Goal: Task Accomplishment & Management: Use online tool/utility

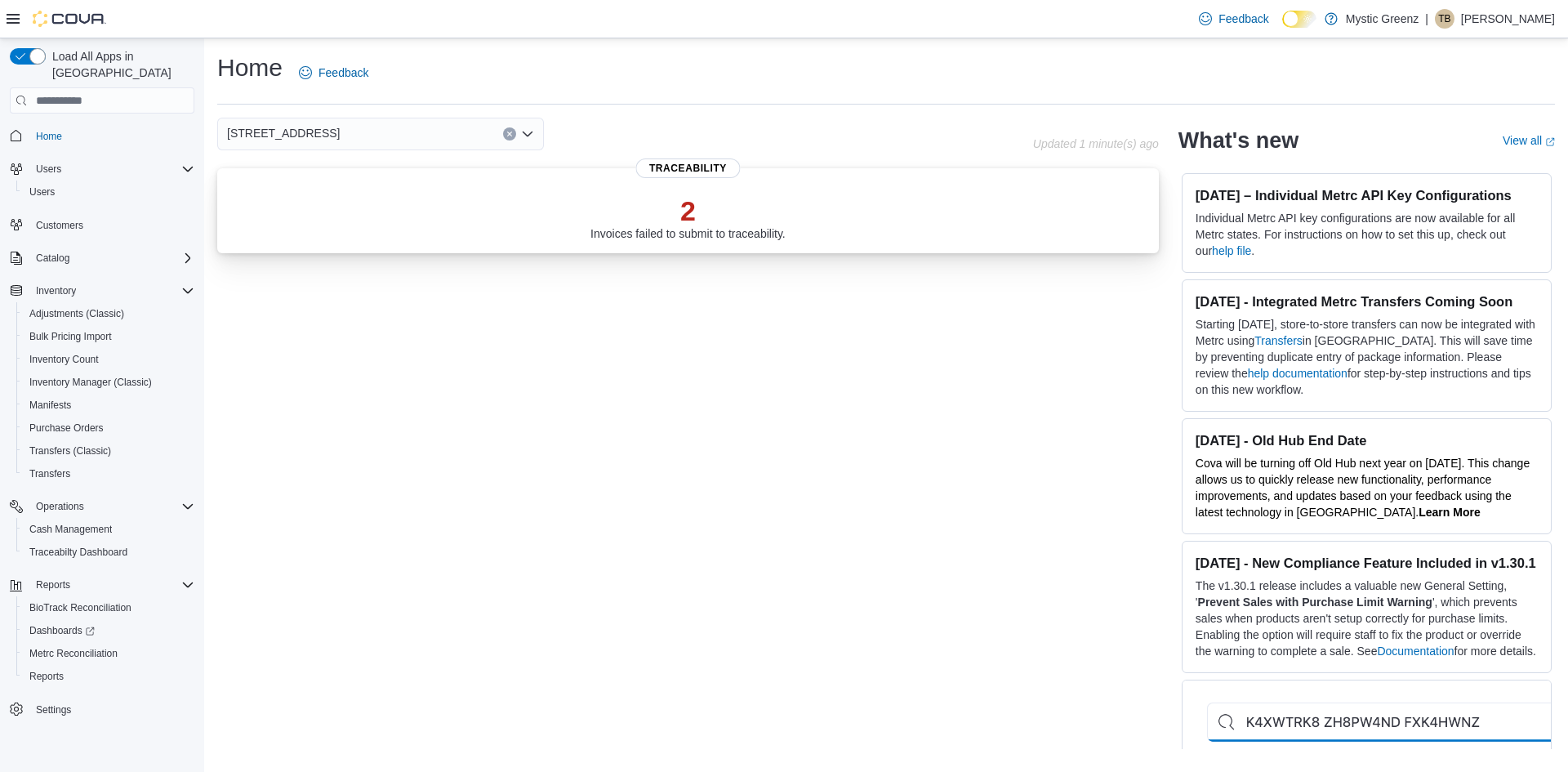
click at [687, 225] on p "2" at bounding box center [688, 210] width 195 height 33
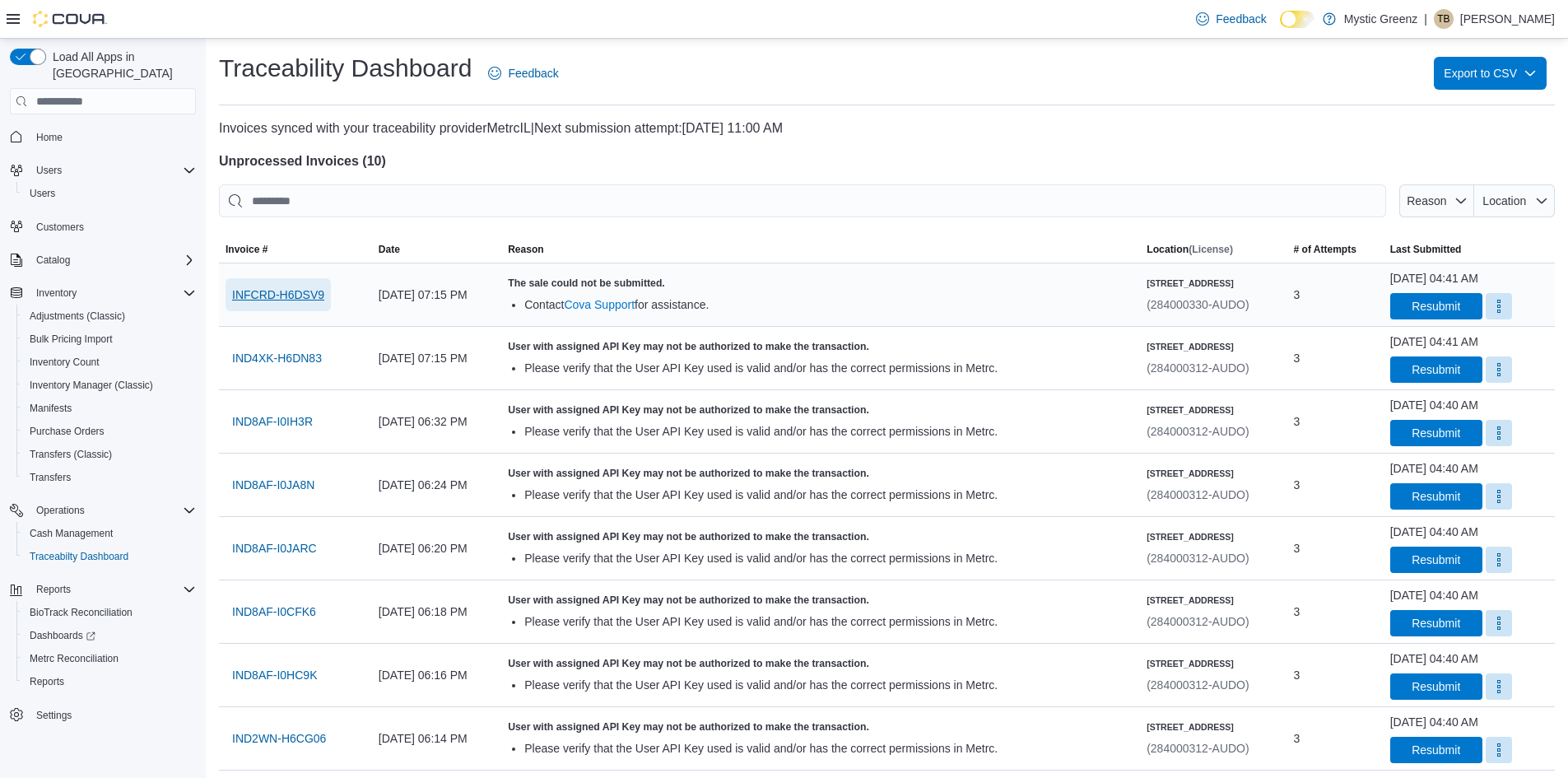
click at [263, 296] on span "INFCRD-H6DSV9" at bounding box center [277, 295] width 92 height 16
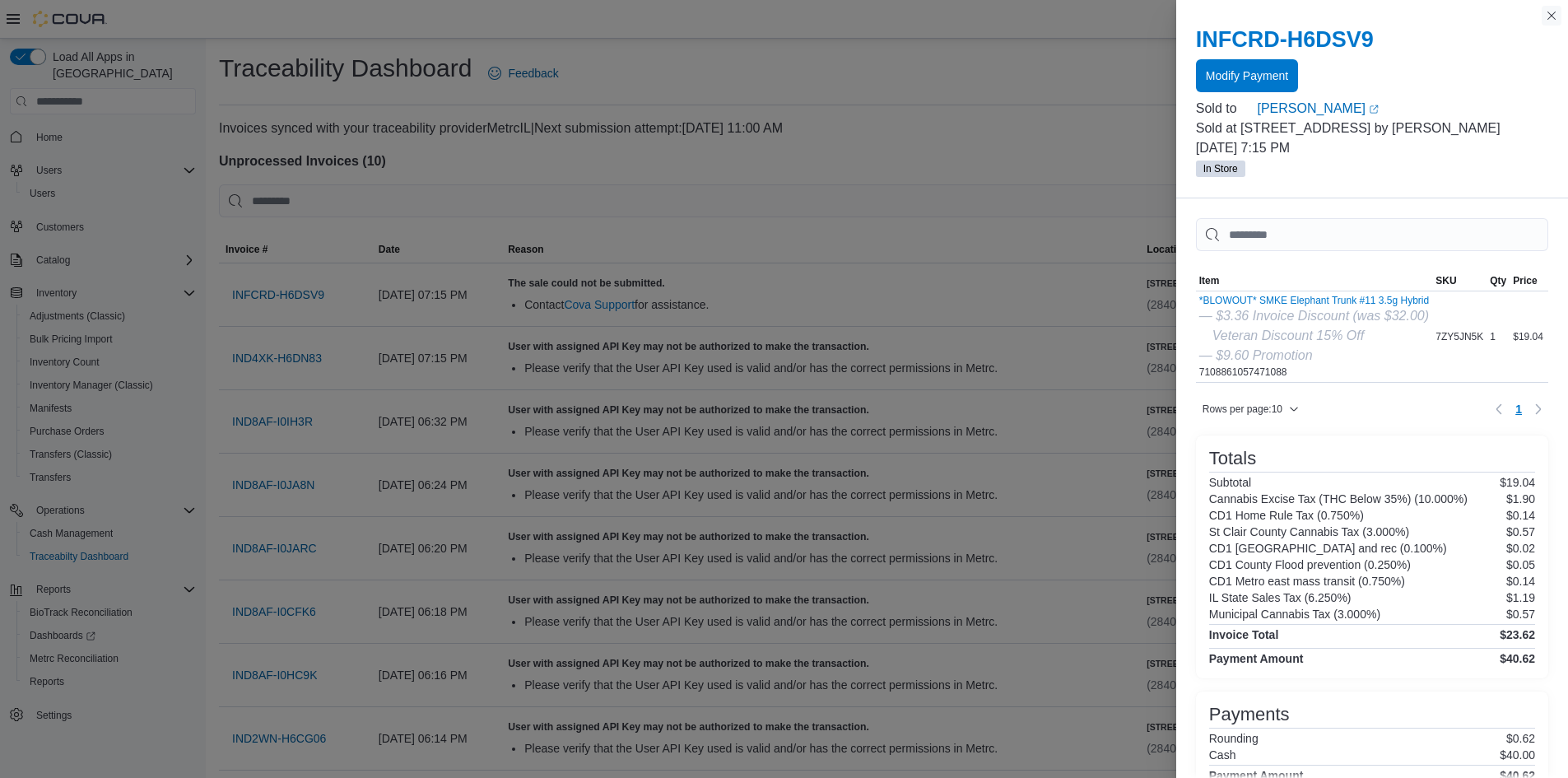
click at [1550, 15] on button "Close this dialog" at bounding box center [1552, 15] width 20 height 20
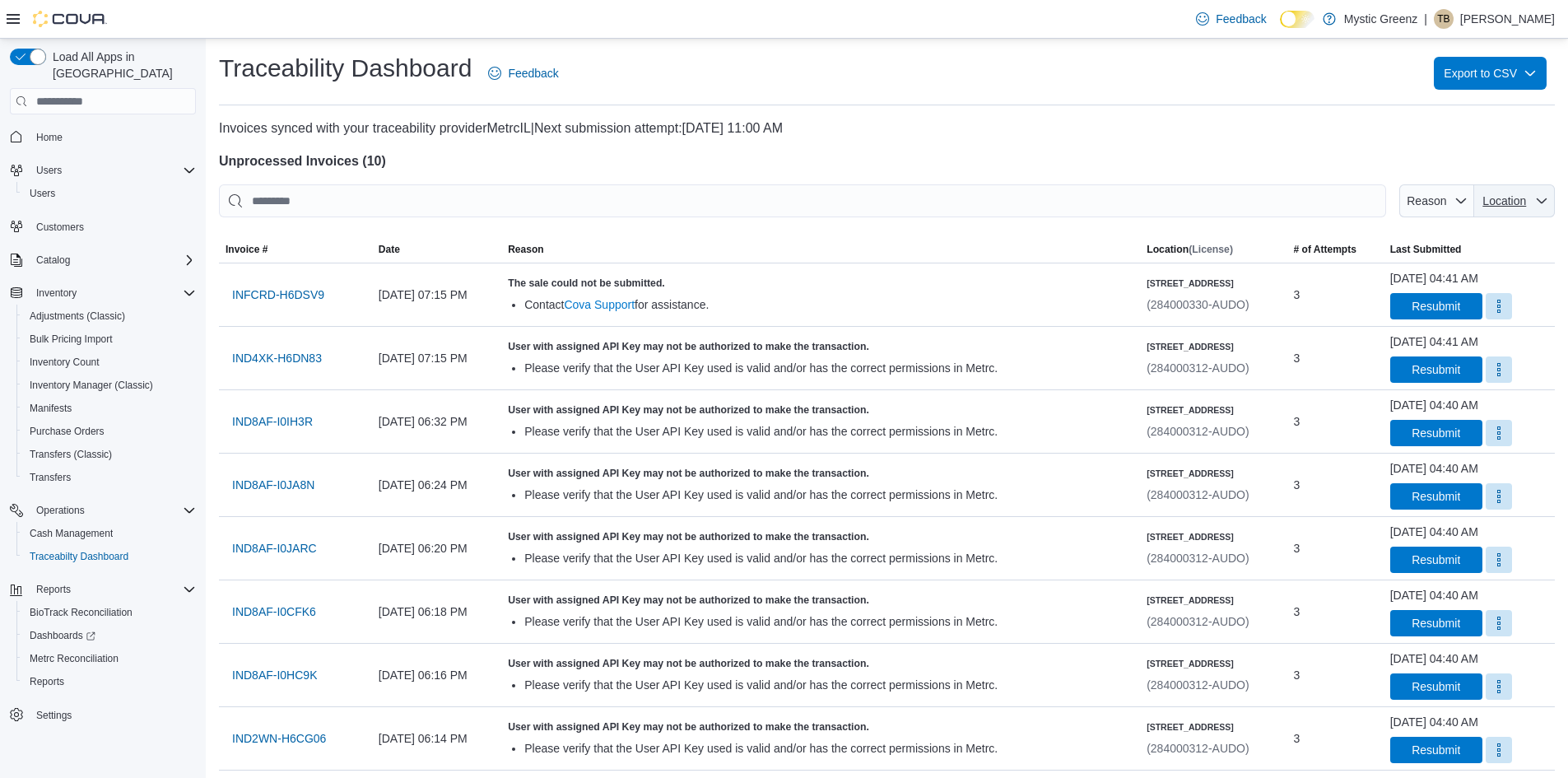
click at [1541, 196] on span "Location" at bounding box center [1514, 201] width 67 height 33
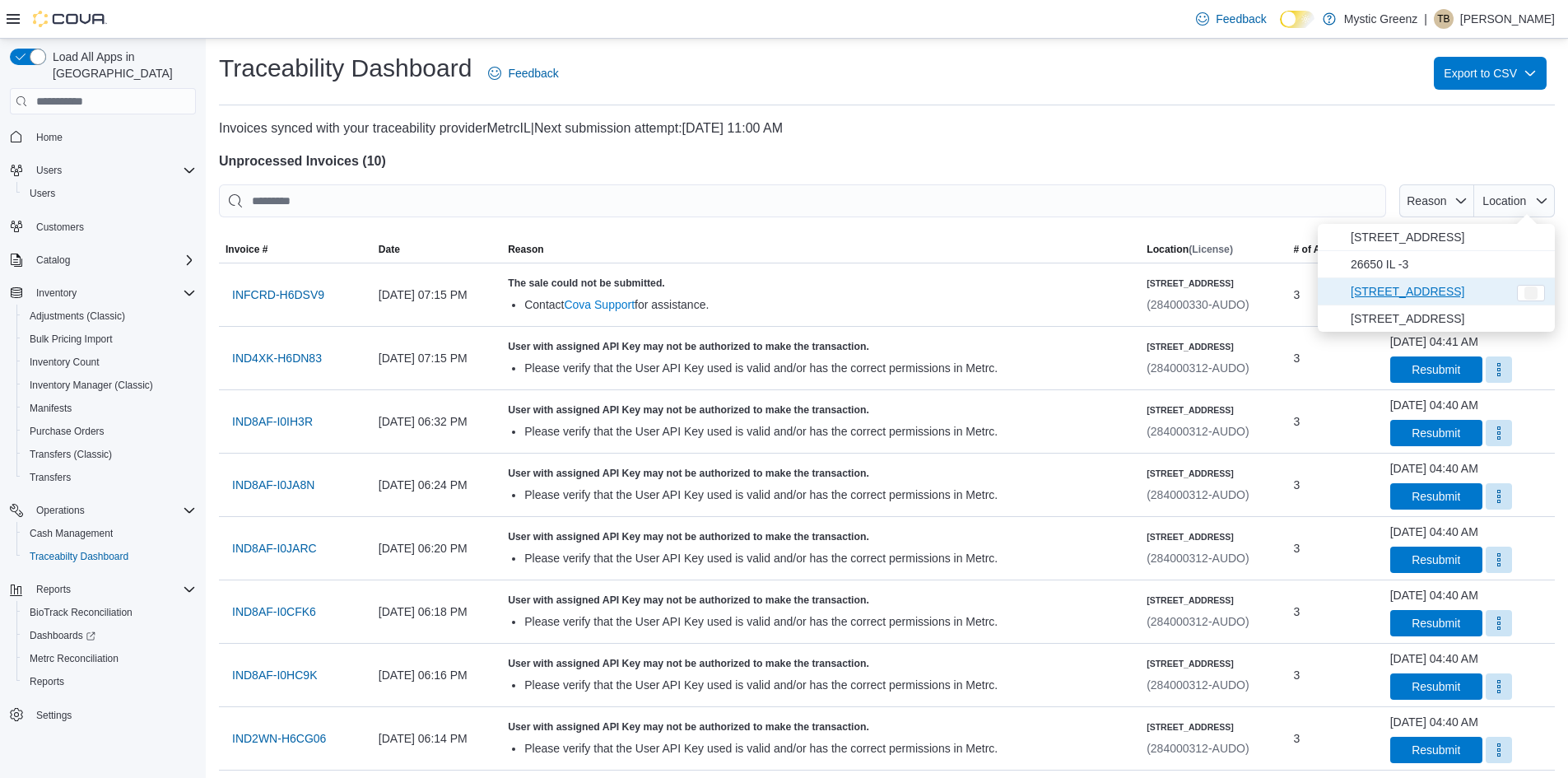
click at [1466, 292] on span "[STREET_ADDRESS]" at bounding box center [1429, 291] width 156 height 20
type input "**********"
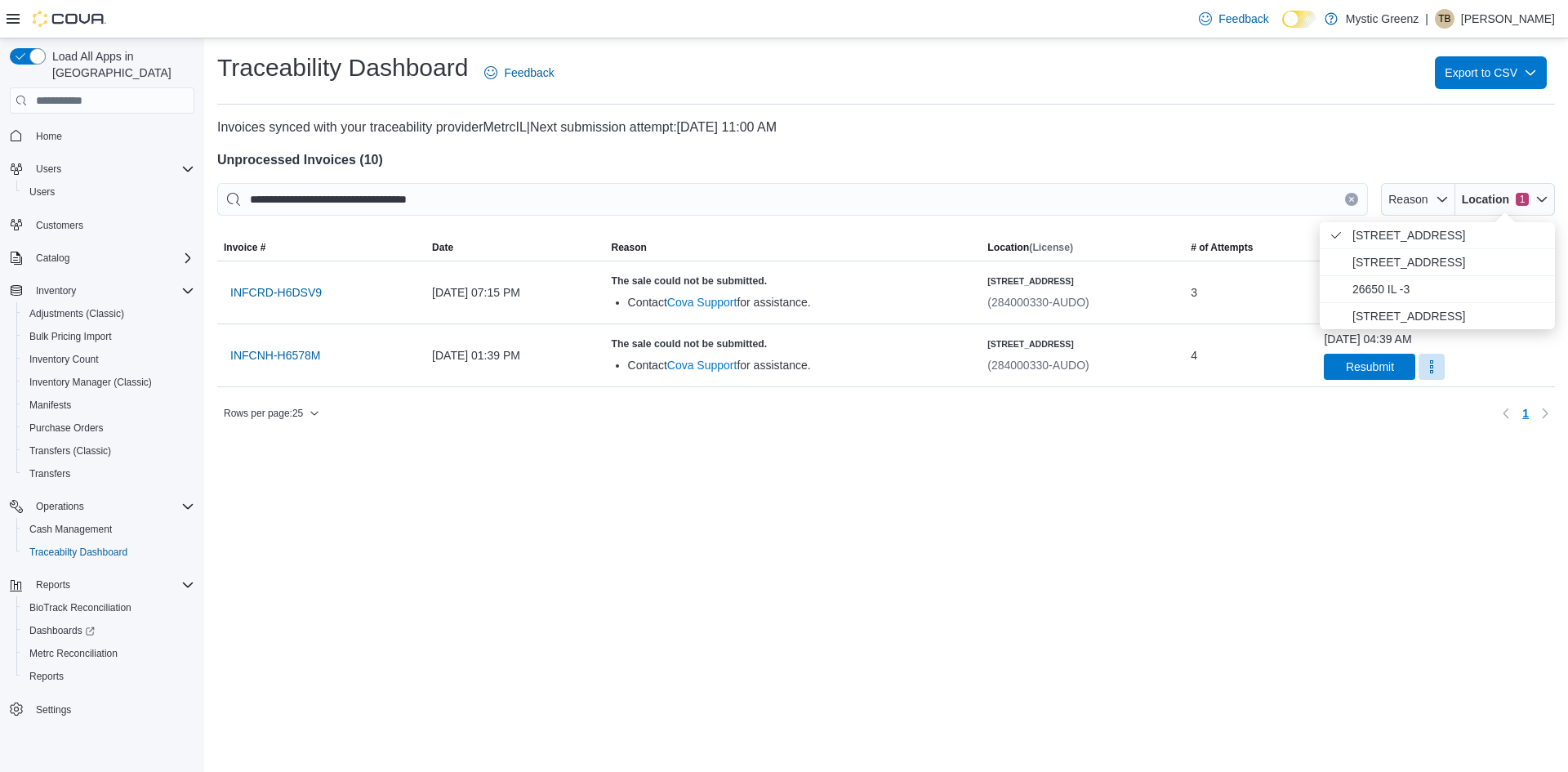
click at [1202, 97] on div "Traceability Dashboard Feedback Export to CSV" at bounding box center [886, 78] width 1338 height 53
click at [1516, 193] on span "Location 1" at bounding box center [1496, 200] width 67 height 16
click at [1470, 235] on span "[STREET_ADDRESS] Checked option." at bounding box center [1449, 236] width 193 height 20
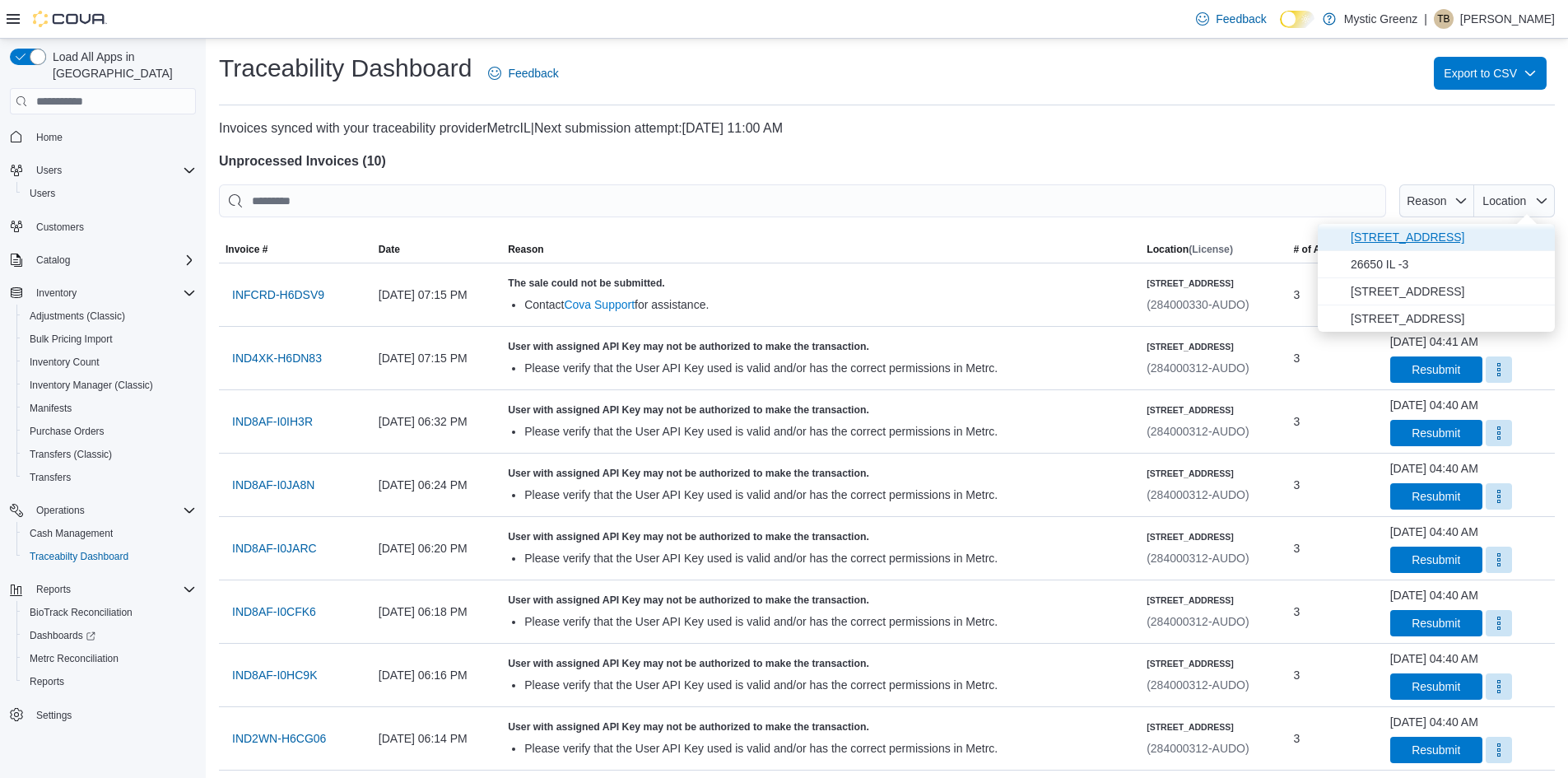
click at [1451, 237] on span "[STREET_ADDRESS]" at bounding box center [1448, 237] width 195 height 20
type input "**********"
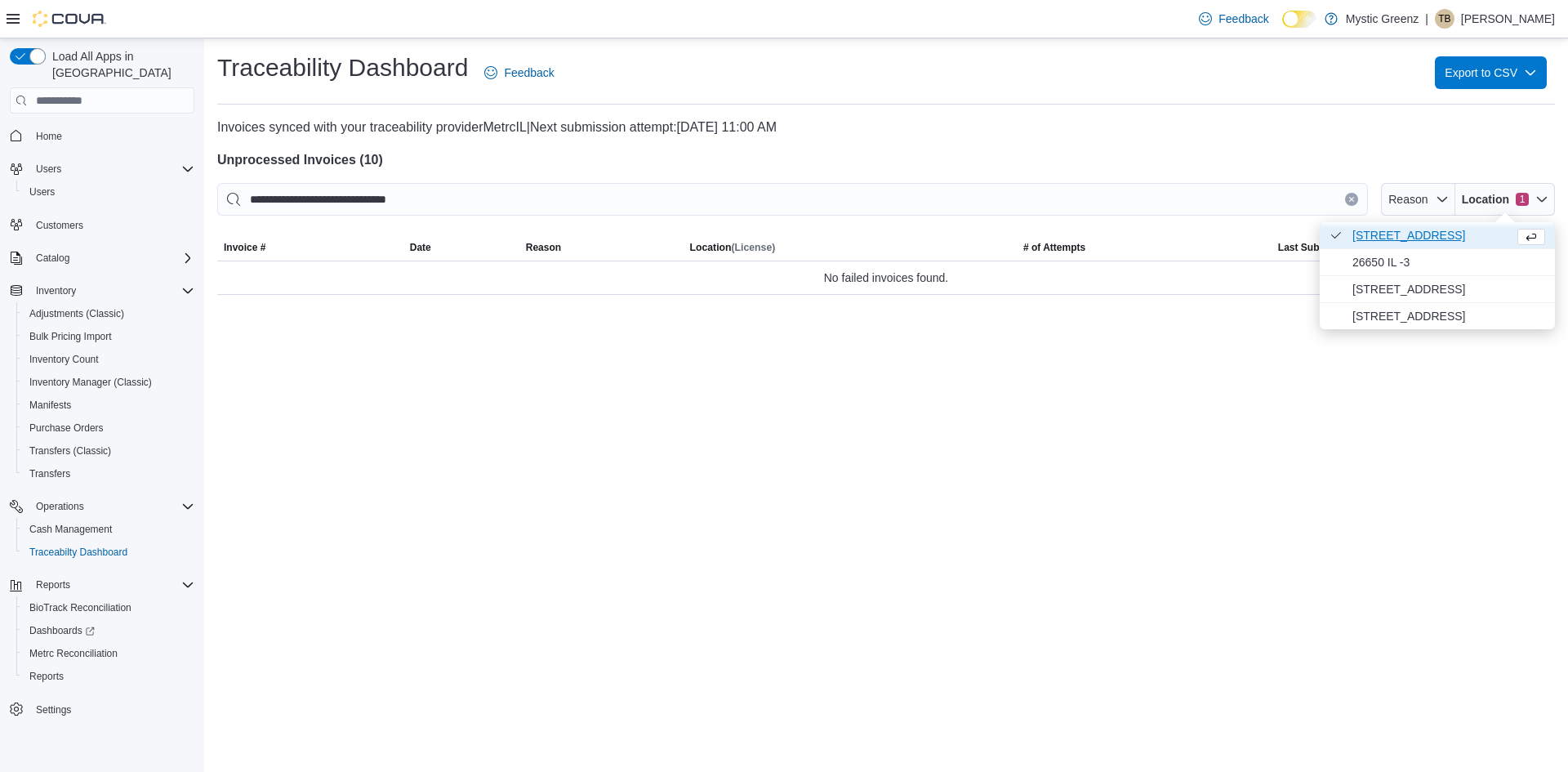
click at [1440, 236] on span "[STREET_ADDRESS] Checked option." at bounding box center [1430, 236] width 155 height 20
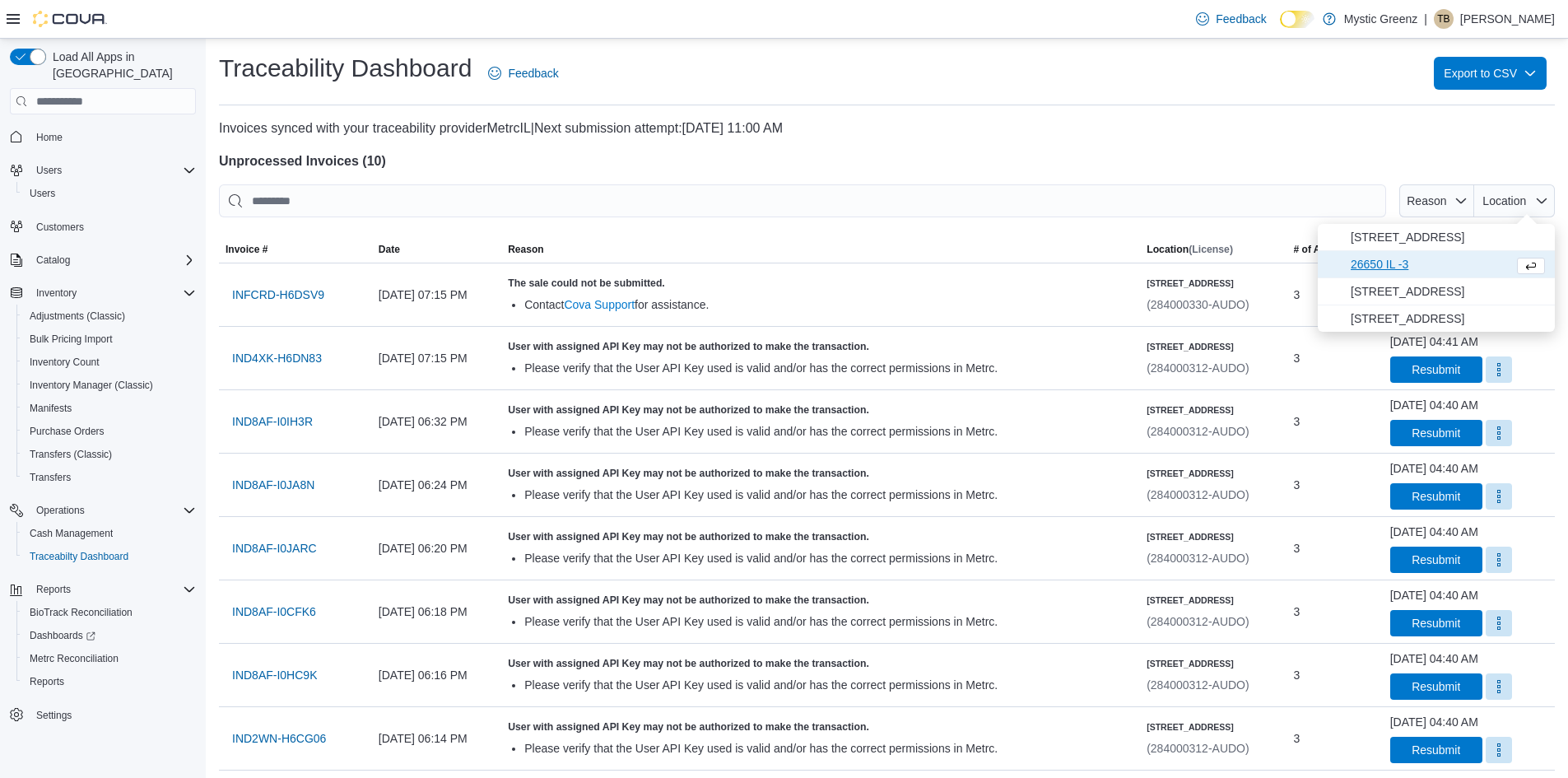
click at [1382, 269] on span "26650 IL -3" at bounding box center [1429, 265] width 156 height 20
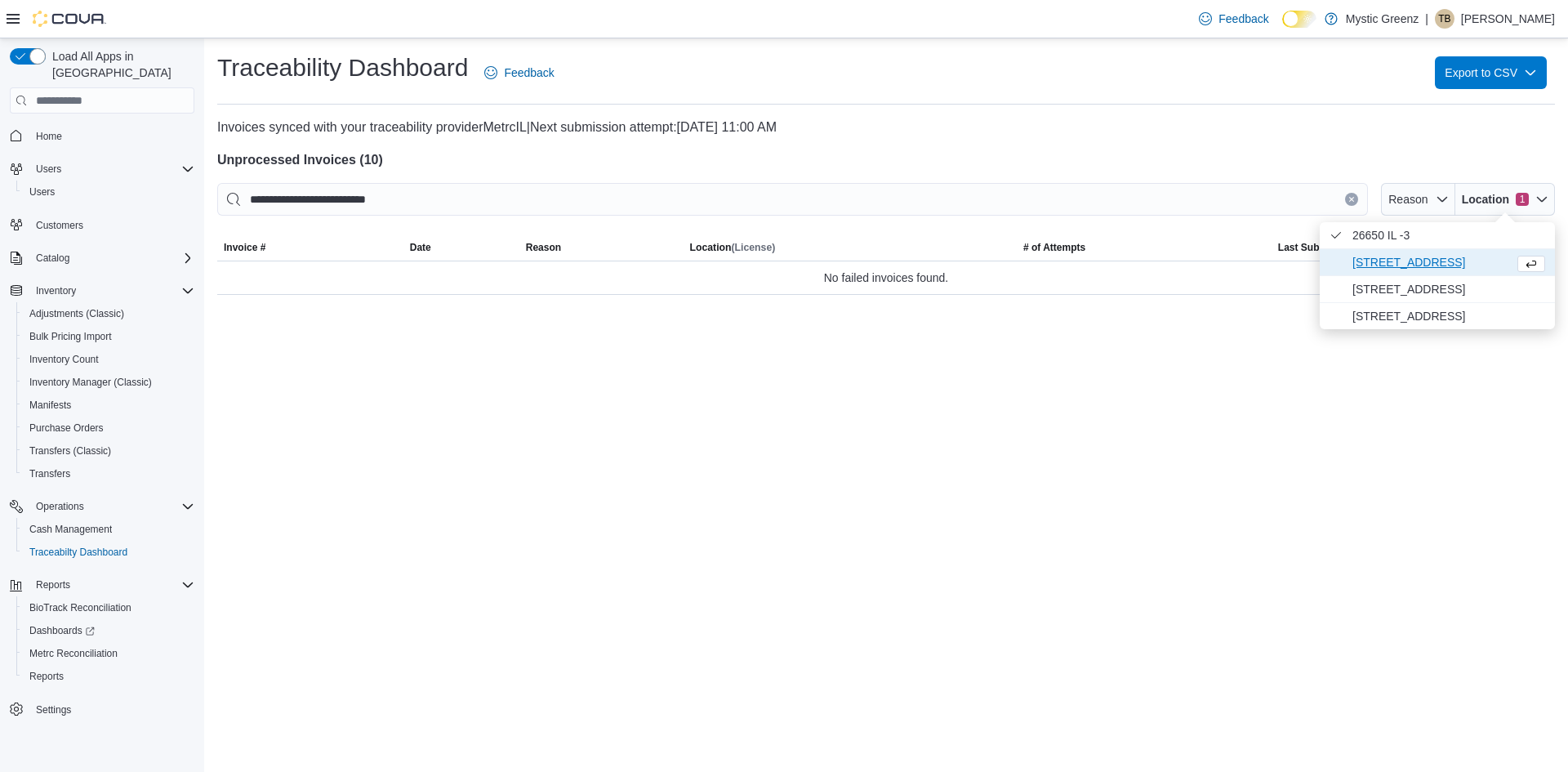
click at [1372, 267] on span "[STREET_ADDRESS]" at bounding box center [1430, 263] width 155 height 20
click at [1369, 265] on span "26650 IL -3 . Checked option." at bounding box center [1449, 263] width 193 height 20
type input "**********"
click at [1360, 233] on span "[STREET_ADDRESS] Checked option." at bounding box center [1449, 236] width 193 height 20
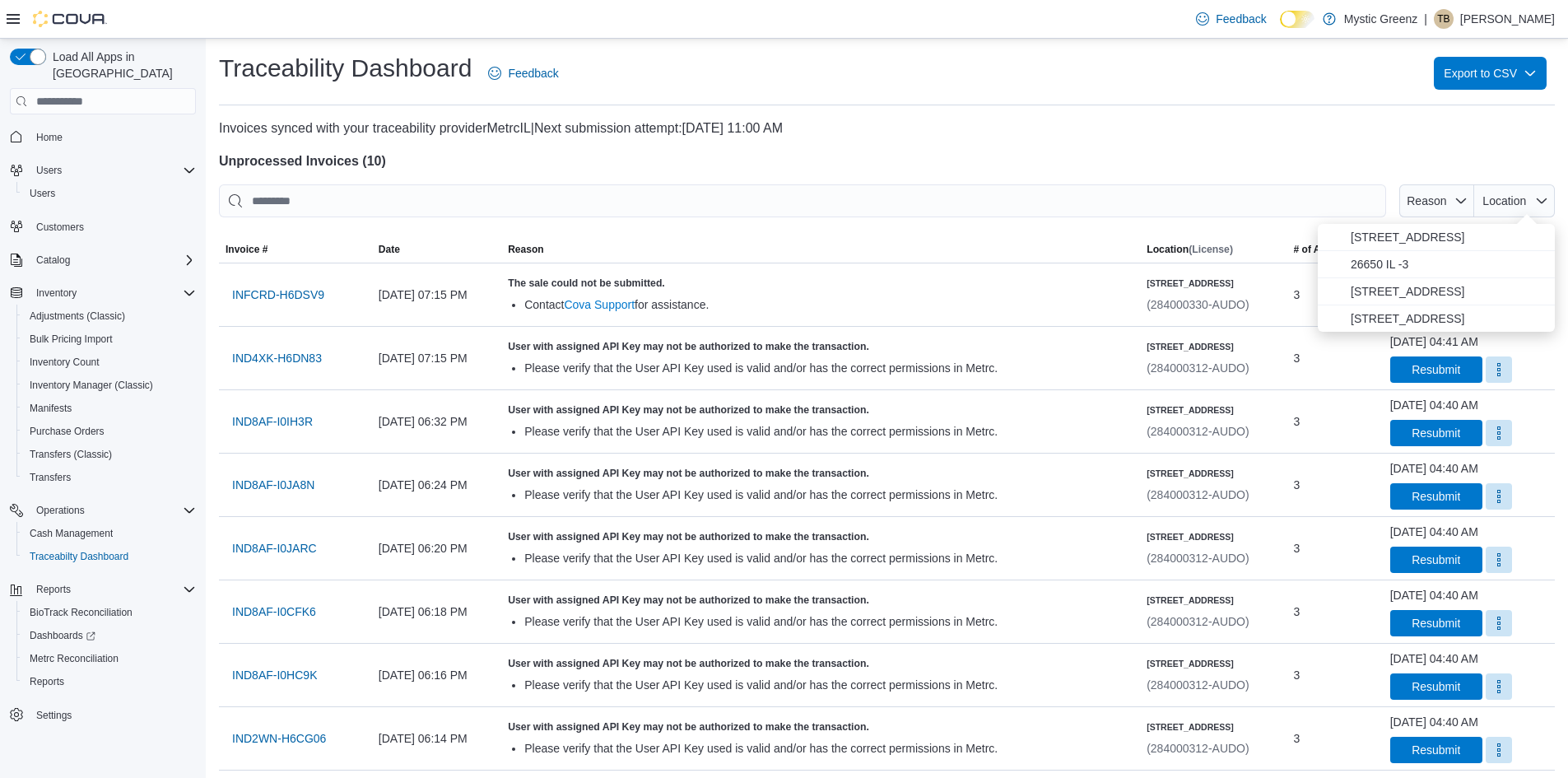
click at [948, 88] on div "Traceability Dashboard Feedback Export to CSV" at bounding box center [887, 73] width 1335 height 43
click at [64, 675] on span "Reports" at bounding box center [47, 682] width 35 height 13
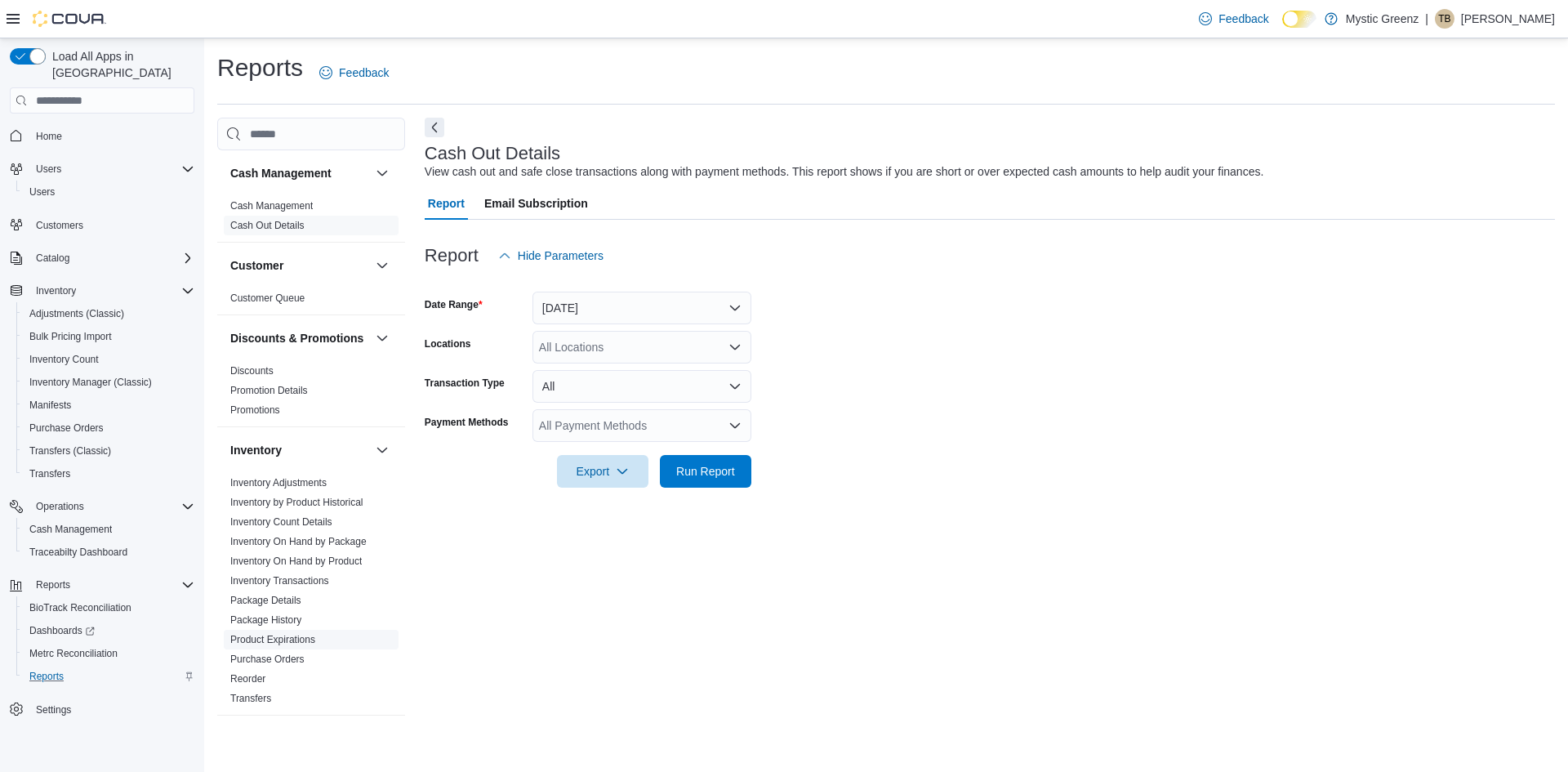
click at [295, 646] on link "Product Expirations" at bounding box center [273, 639] width 85 height 12
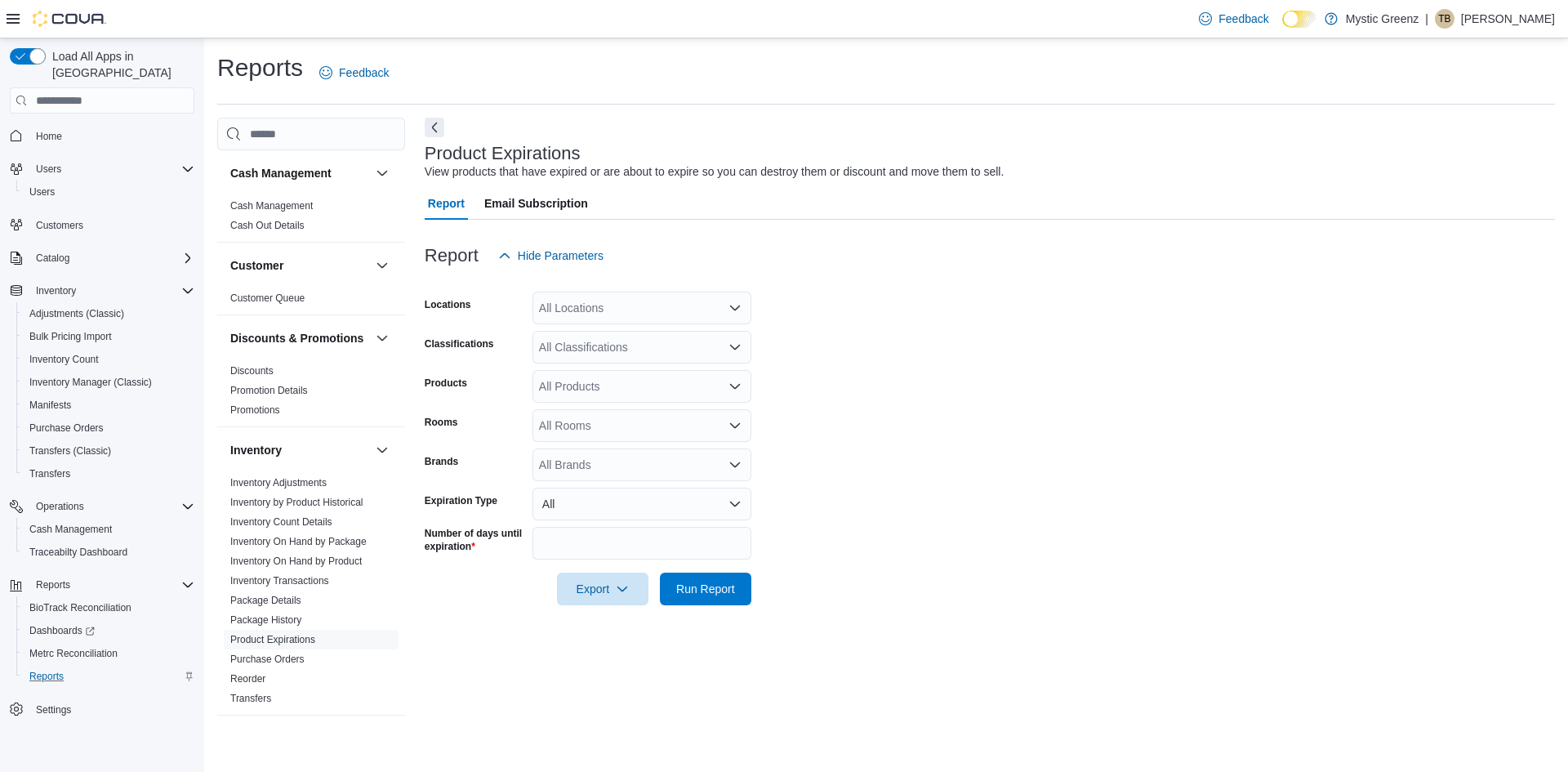
click at [728, 309] on icon "Open list of options" at bounding box center [735, 308] width 13 height 13
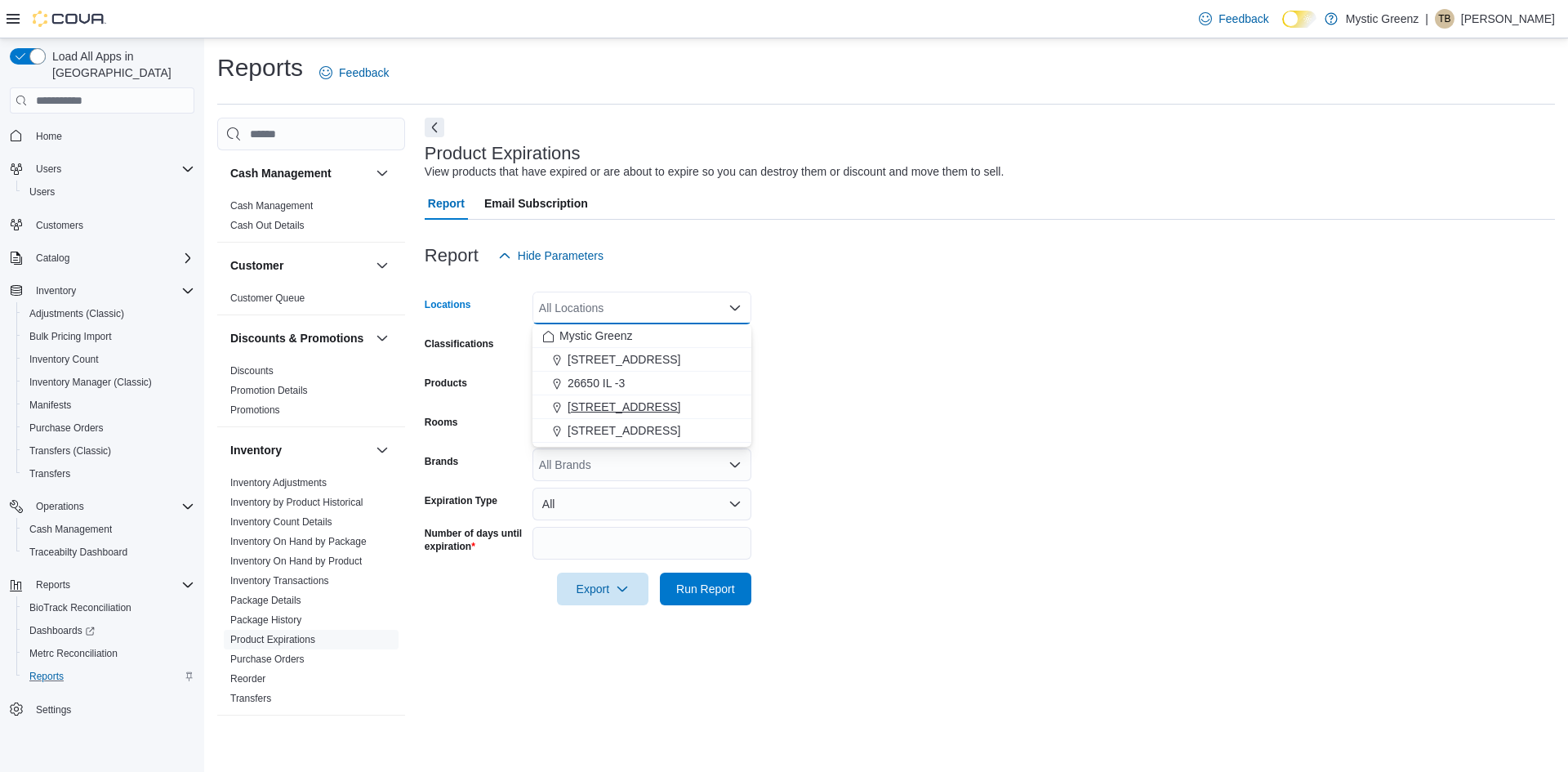
click at [663, 405] on span "[STREET_ADDRESS]" at bounding box center [624, 407] width 113 height 16
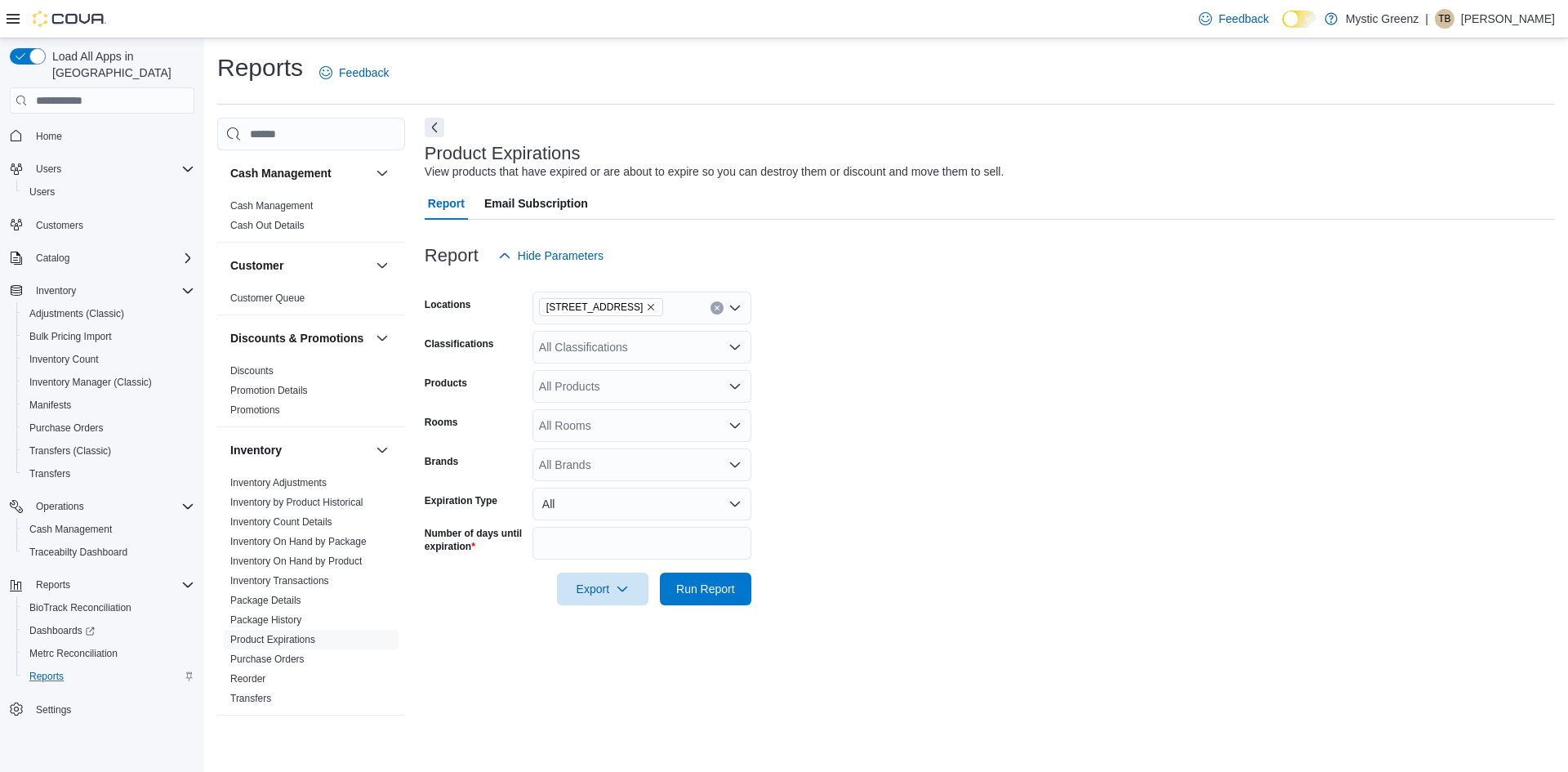
click at [880, 331] on form "Locations [STREET_ADDRESS] Classifications All Classifications Products All Pro…" at bounding box center [989, 438] width 1130 height 333
click at [700, 596] on span "Run Report" at bounding box center [705, 588] width 59 height 16
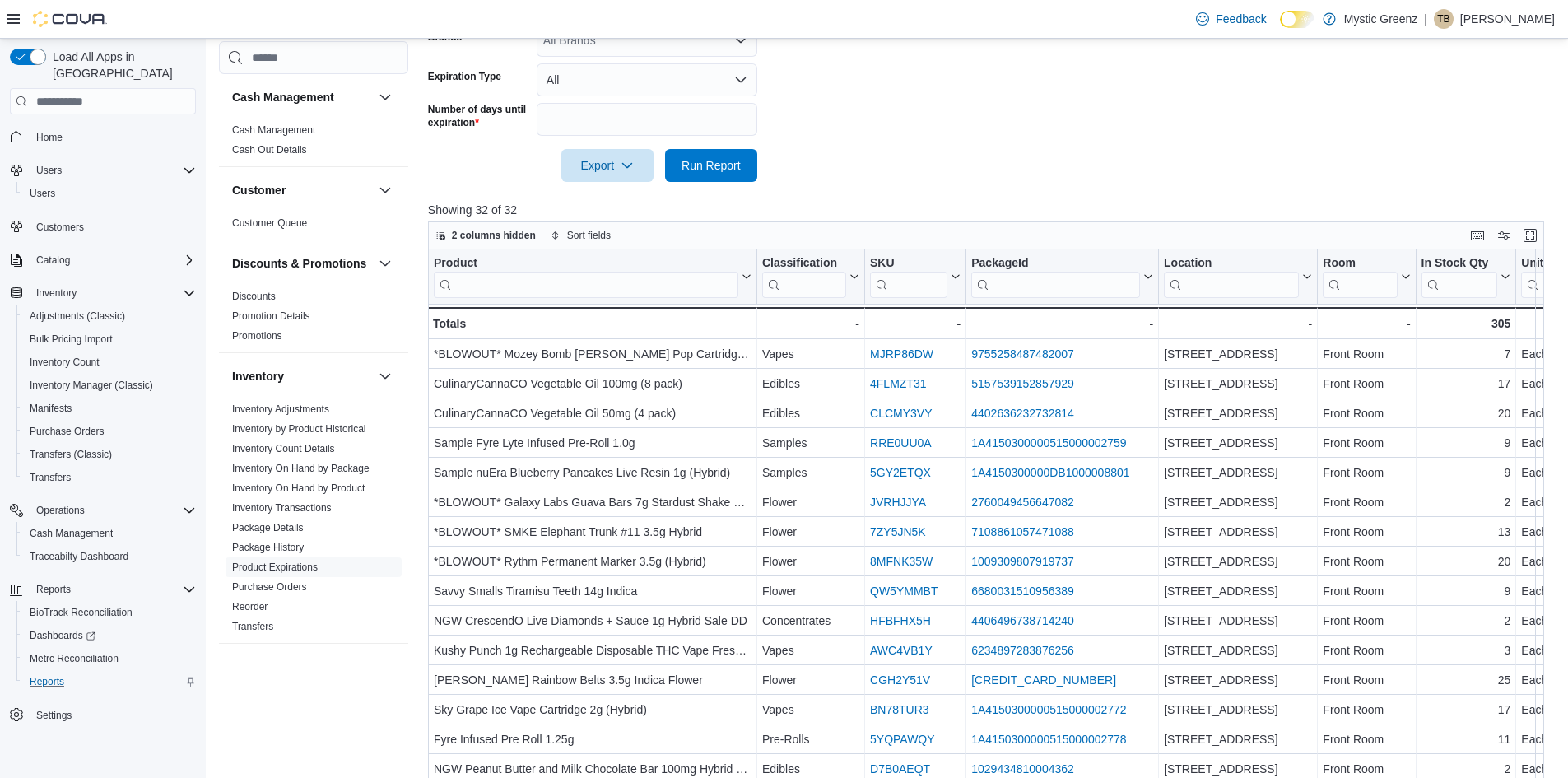
scroll to position [342, 0]
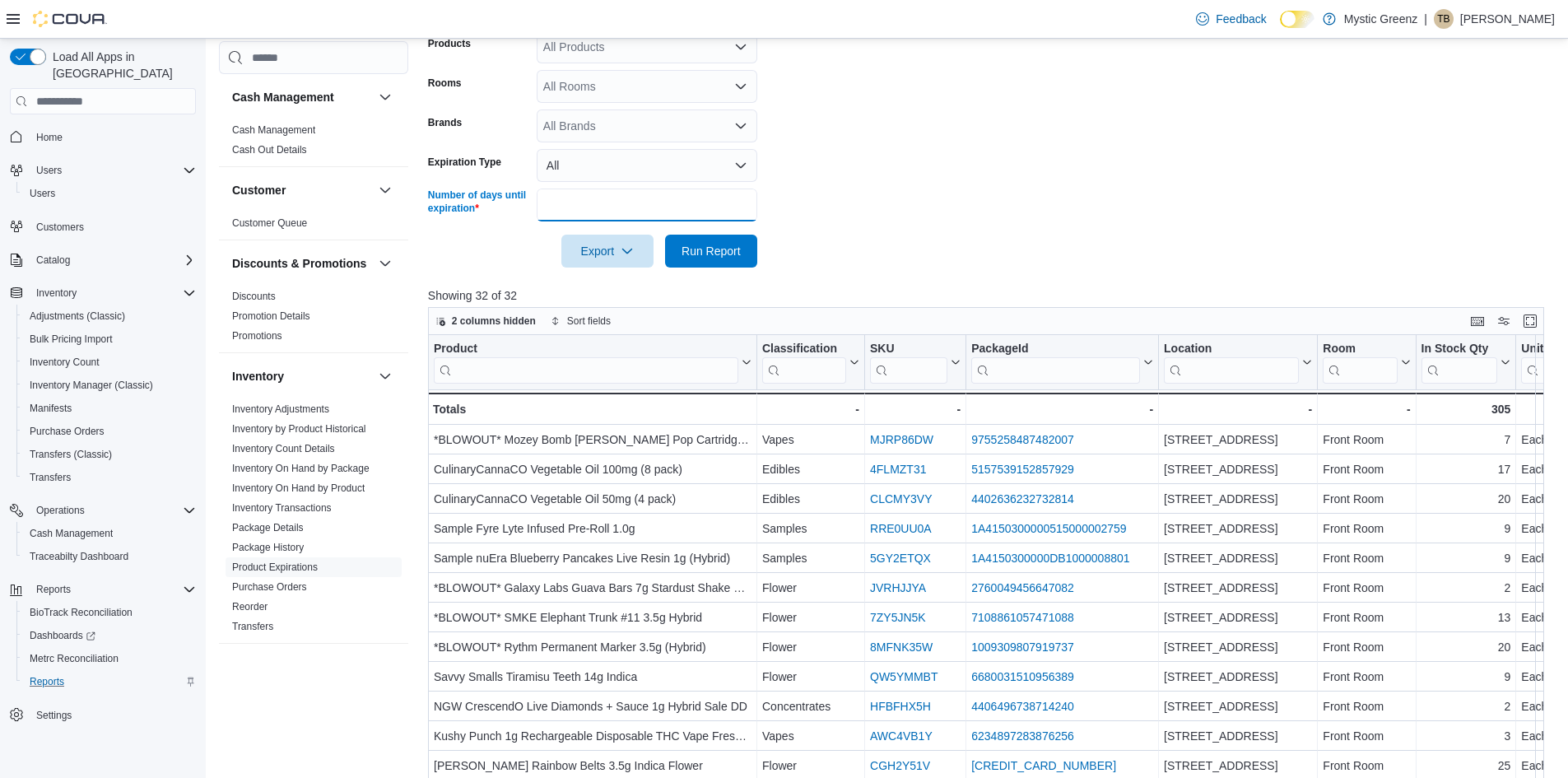
drag, startPoint x: 568, startPoint y: 211, endPoint x: 487, endPoint y: 230, distance: 83.2
click at [487, 230] on form "Locations [STREET_ADDRESS] Classifications All Classifications Products All Pro…" at bounding box center [991, 99] width 1128 height 336
type input "*"
click at [720, 246] on span "Run Report" at bounding box center [710, 250] width 59 height 16
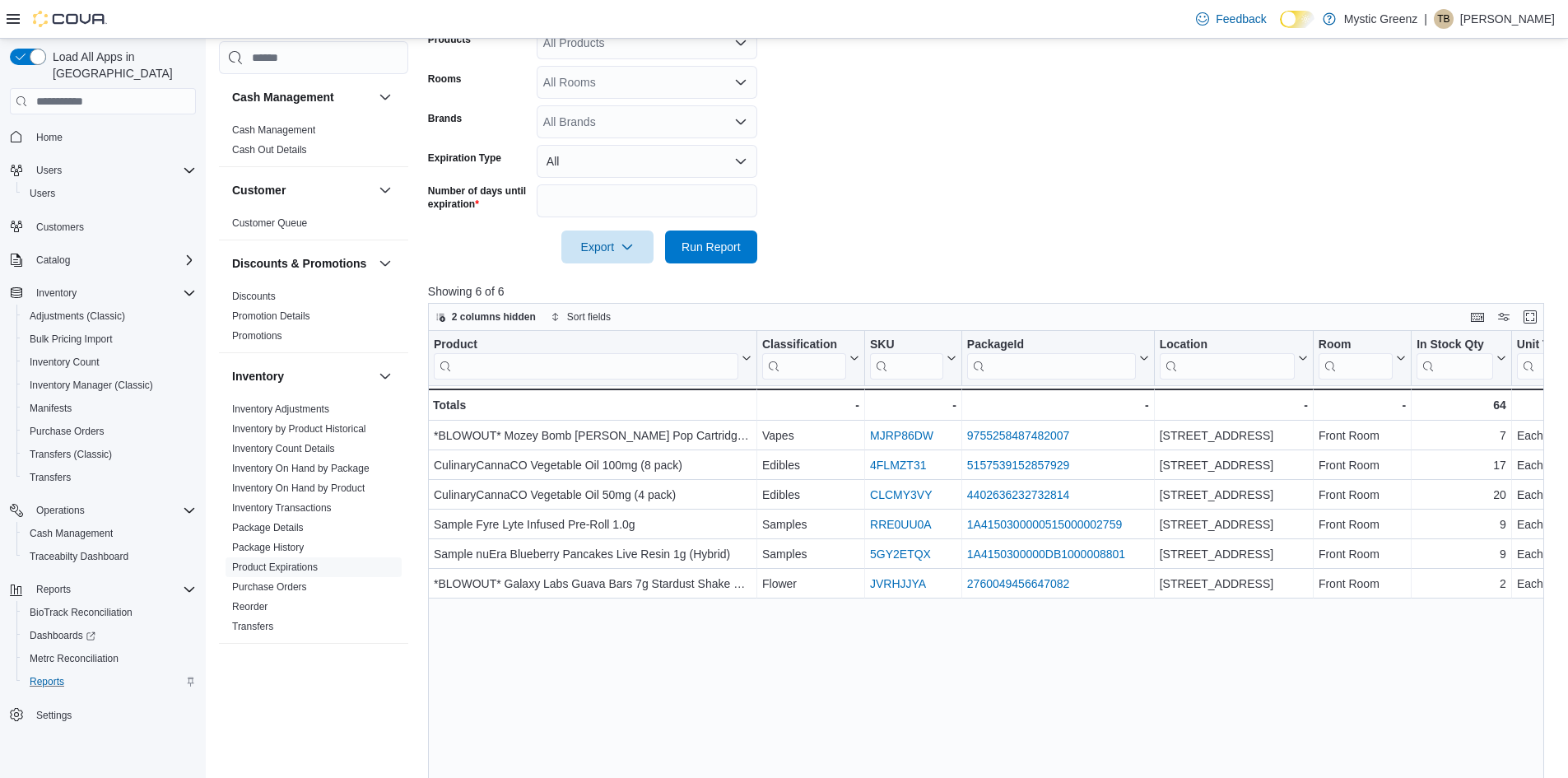
scroll to position [342, 0]
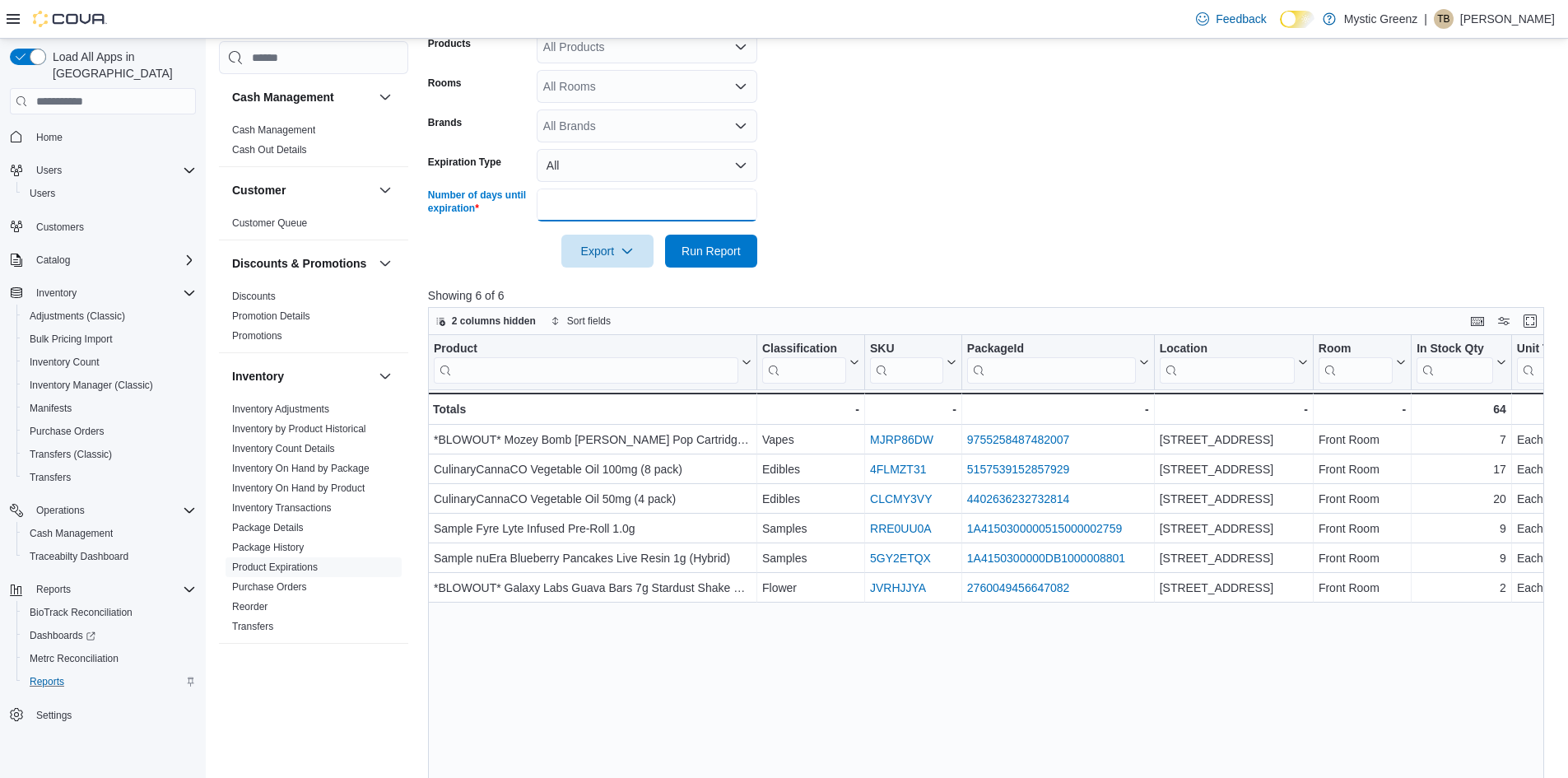
click at [559, 197] on input "*" at bounding box center [647, 205] width 220 height 33
type input "**"
click at [718, 256] on span "Run Report" at bounding box center [710, 250] width 59 height 16
